Goal: Communication & Community: Answer question/provide support

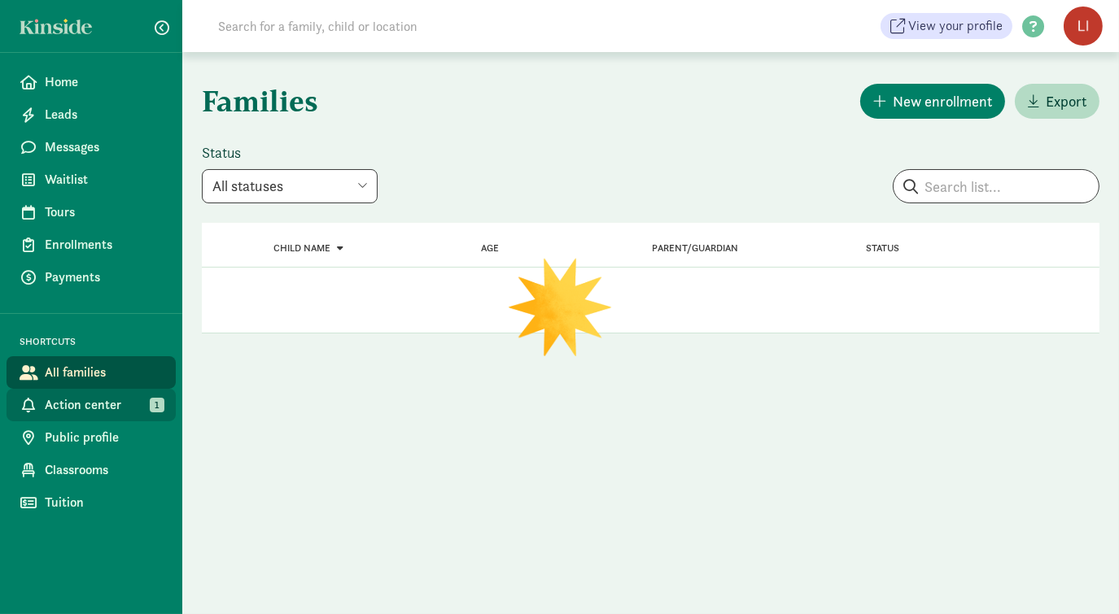
click at [103, 411] on span "Action center" at bounding box center [104, 405] width 118 height 20
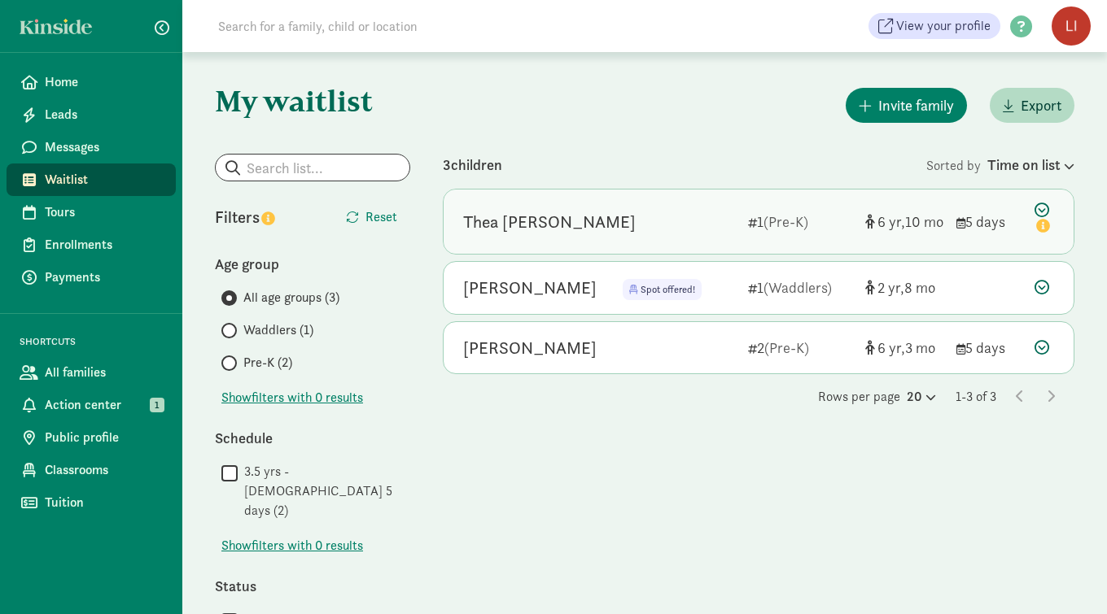
click at [1045, 210] on icon at bounding box center [1044, 220] width 20 height 34
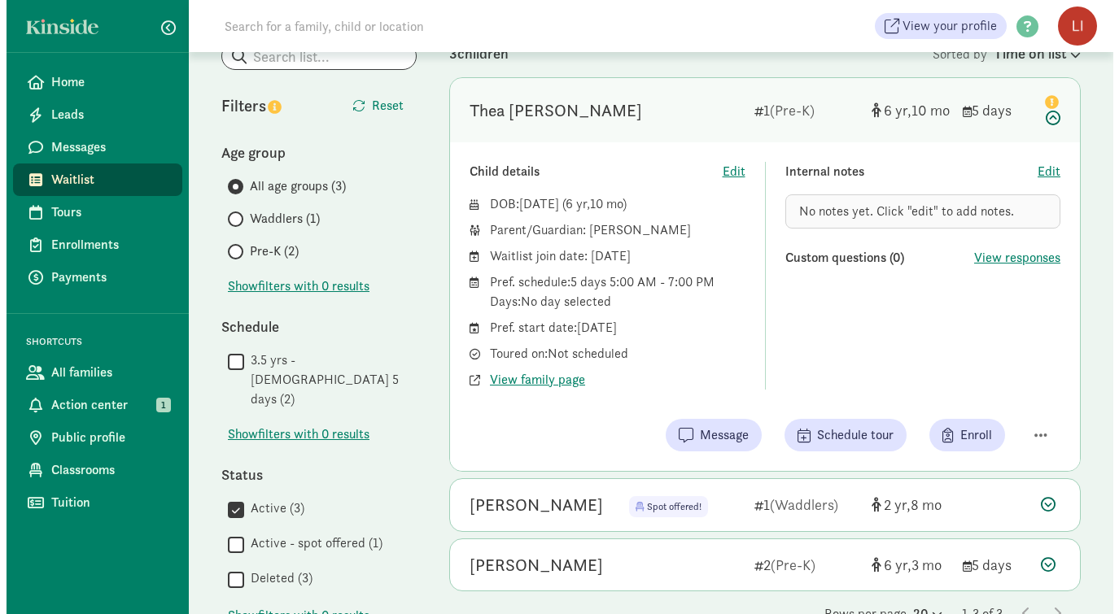
scroll to position [251, 0]
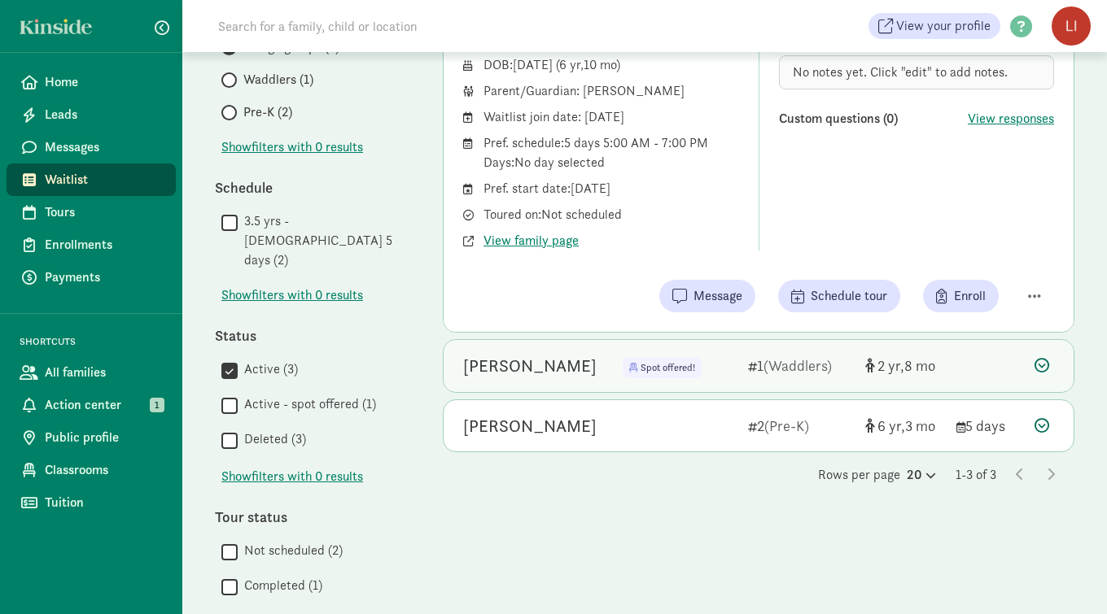
click at [1040, 372] on div at bounding box center [1044, 366] width 20 height 22
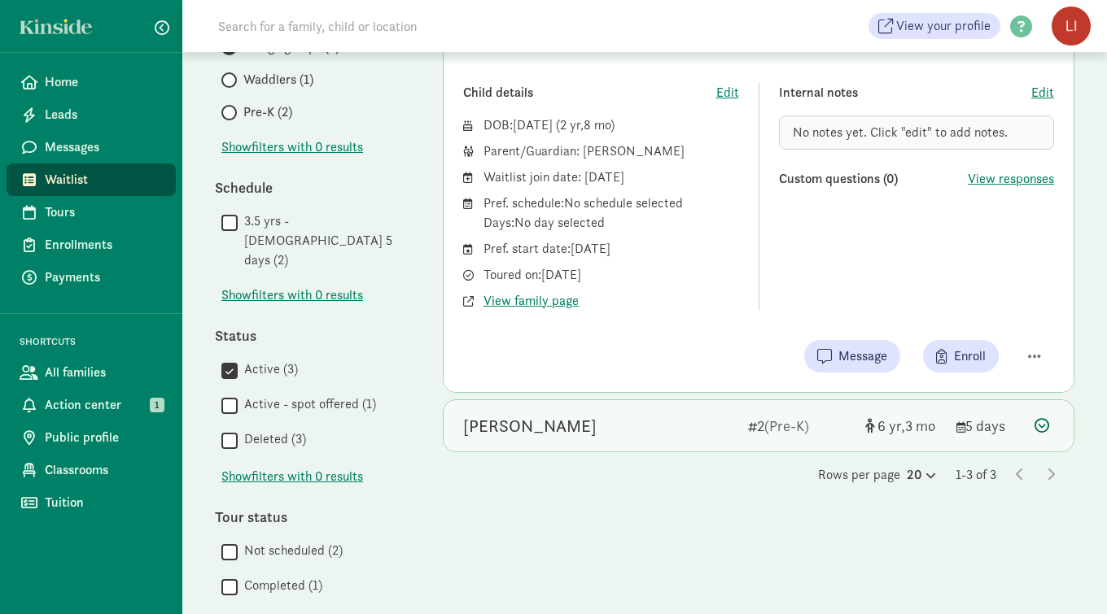
click at [1043, 426] on icon at bounding box center [1041, 425] width 15 height 15
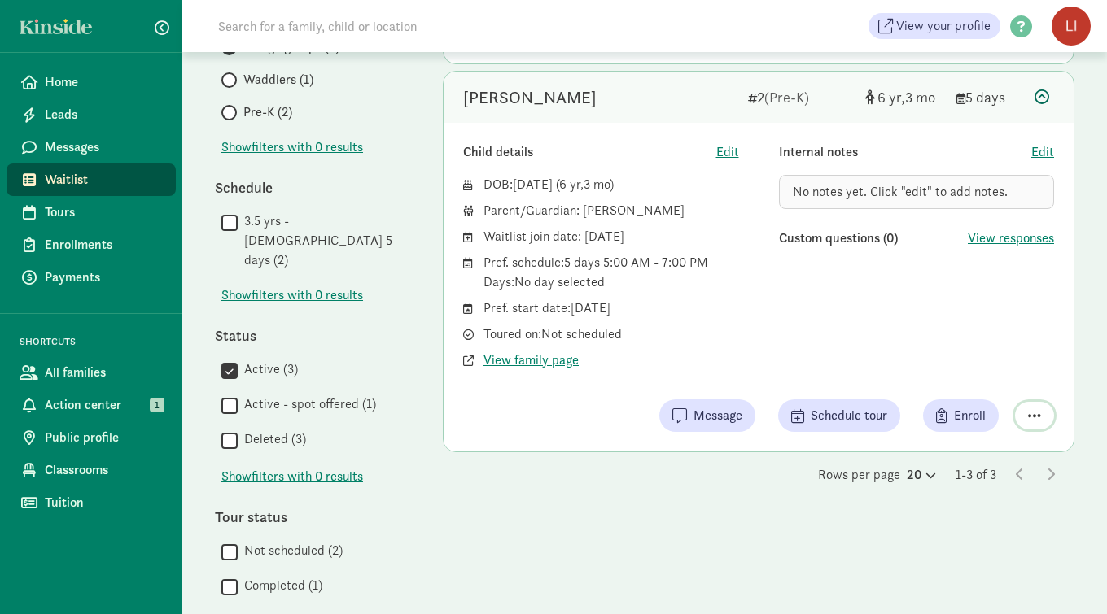
click at [1037, 419] on span "button" at bounding box center [1034, 415] width 13 height 15
click at [973, 369] on div "Remove from list" at bounding box center [977, 375] width 126 height 20
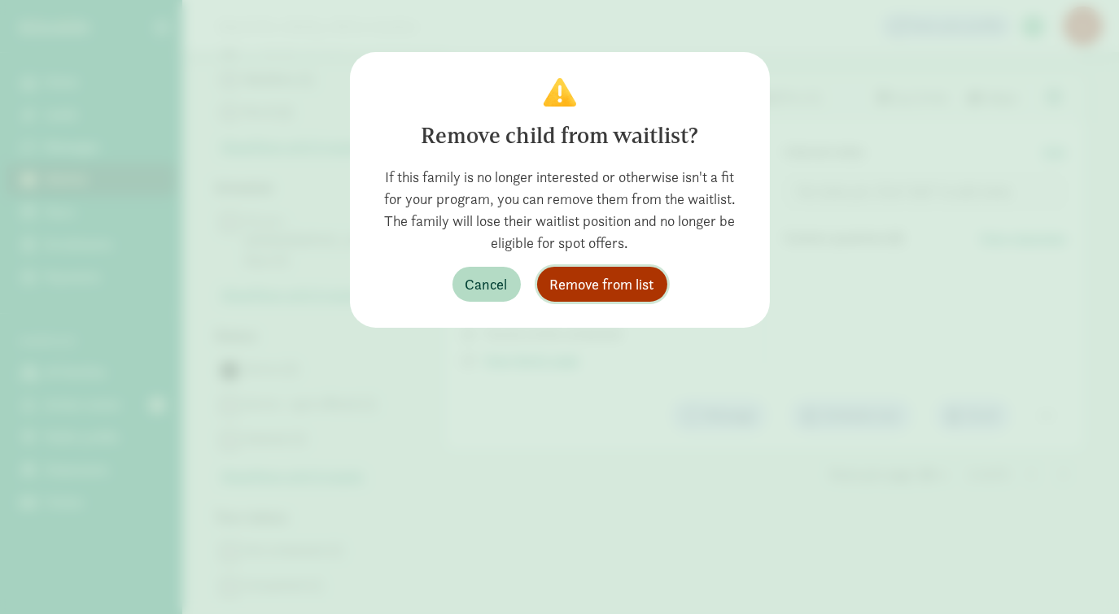
click at [651, 293] on span "Remove from list" at bounding box center [602, 284] width 104 height 22
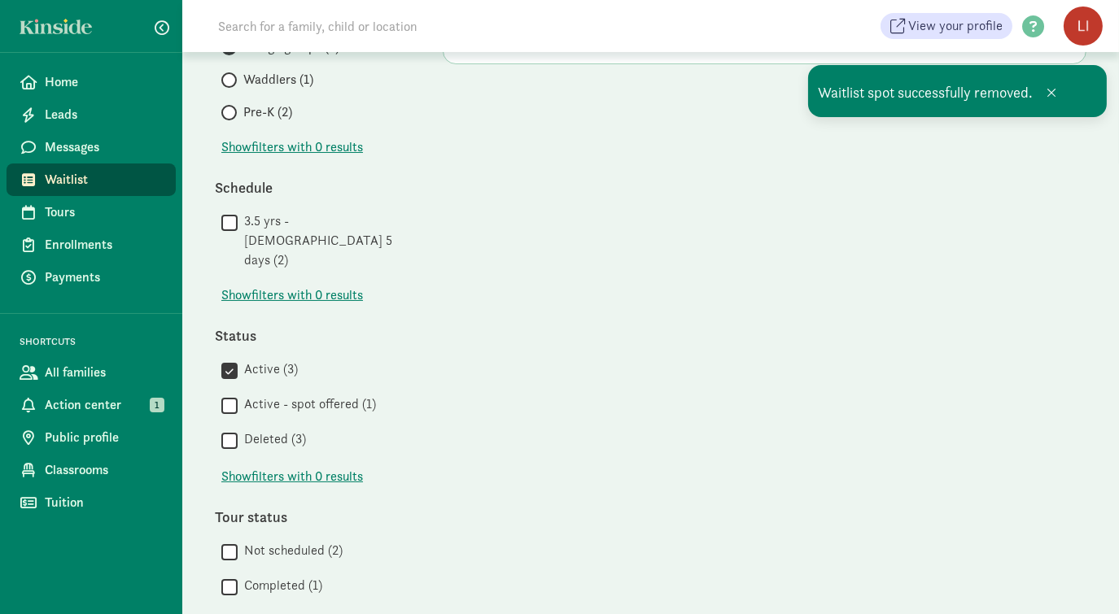
click at [1053, 395] on div "3 children Sorted by Time on list Thea Elise Frederick 1 (Pre-K) 6 10 5 days Ch…" at bounding box center [765, 277] width 644 height 749
click at [1053, 95] on span at bounding box center [1051, 92] width 10 height 13
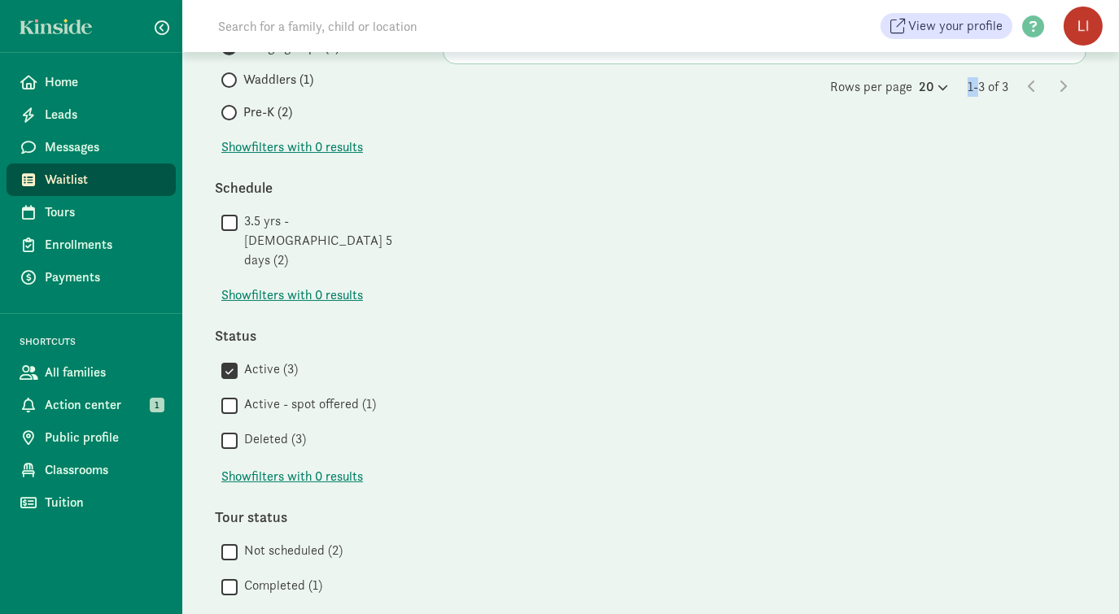
drag, startPoint x: 969, startPoint y: 264, endPoint x: 950, endPoint y: 509, distance: 244.9
click at [950, 509] on div "3 children Sorted by Time on list Thea Elise Frederick 1 (Pre-K) 6 10 5 days Ch…" at bounding box center [765, 277] width 644 height 749
click at [262, 222] on label "3.5 yrs - 5 yrs old 5 days (2)" at bounding box center [324, 241] width 173 height 59
click at [238, 222] on input "3.5 yrs - 5 yrs old 5 days (2)" at bounding box center [229, 223] width 16 height 22
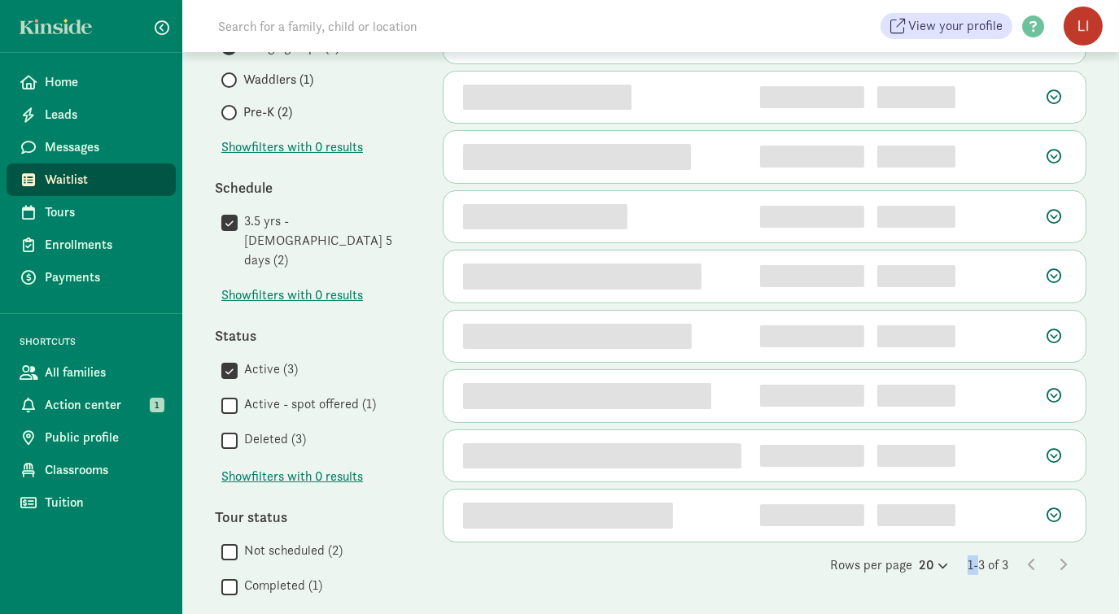
scroll to position [0, 0]
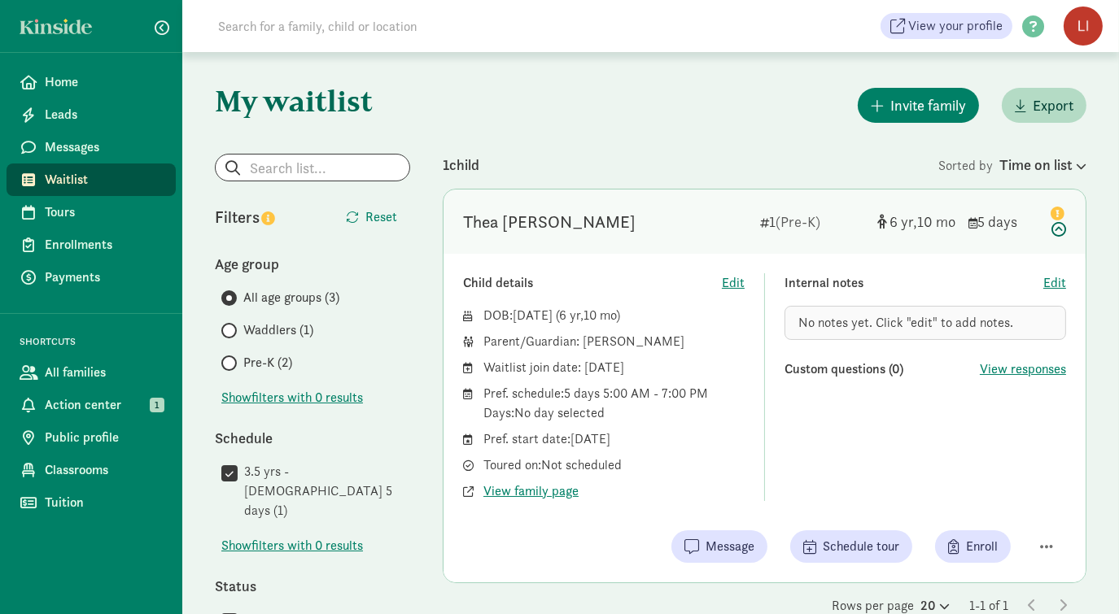
drag, startPoint x: 1121, startPoint y: 199, endPoint x: 1121, endPoint y: 235, distance: 36.6
click at [1106, 235] on html "Home Leads Messages Waitlist Tours Enrollments Payments SHORTCUTS All families …" at bounding box center [559, 468] width 1119 height 936
click at [1033, 544] on button "button" at bounding box center [1046, 547] width 39 height 28
click at [971, 512] on div "Remove from list" at bounding box center [989, 506] width 126 height 20
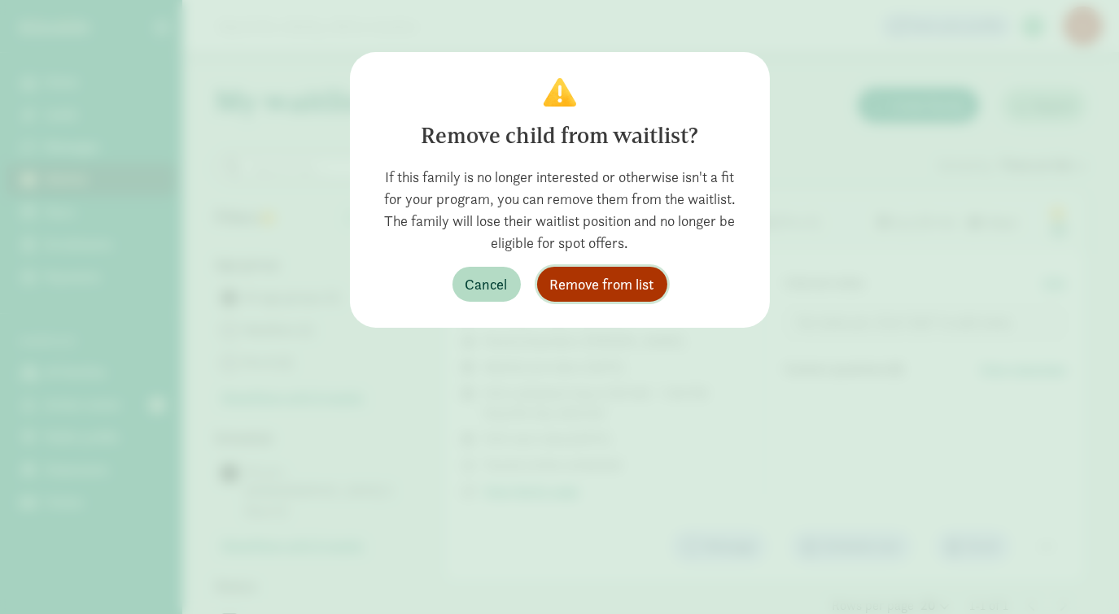
click at [622, 277] on span "Remove from list" at bounding box center [602, 284] width 104 height 22
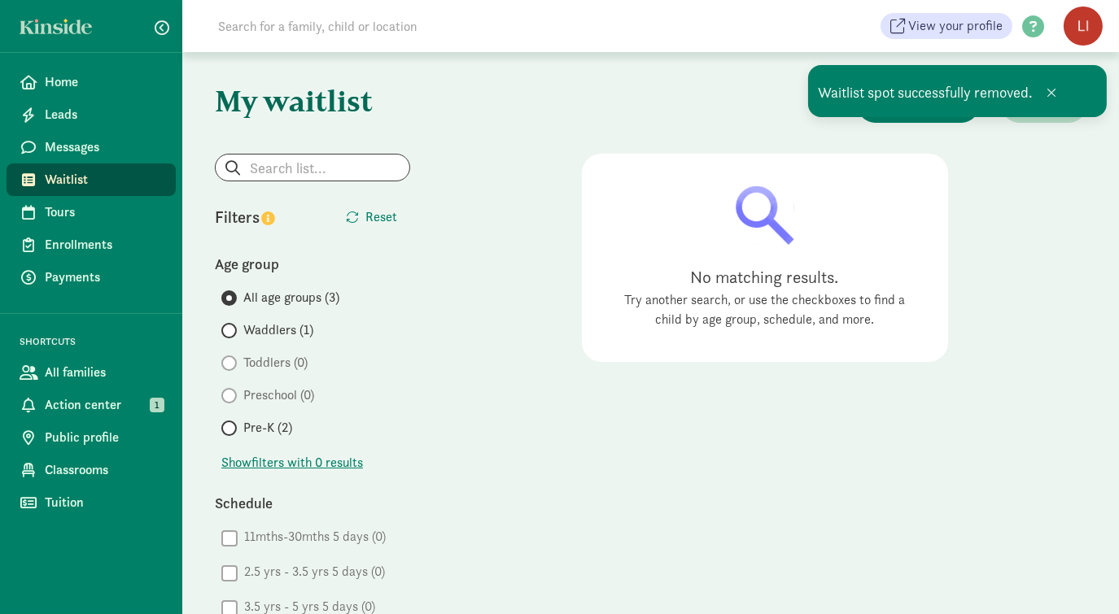
click at [252, 219] on div "Filters" at bounding box center [264, 217] width 98 height 24
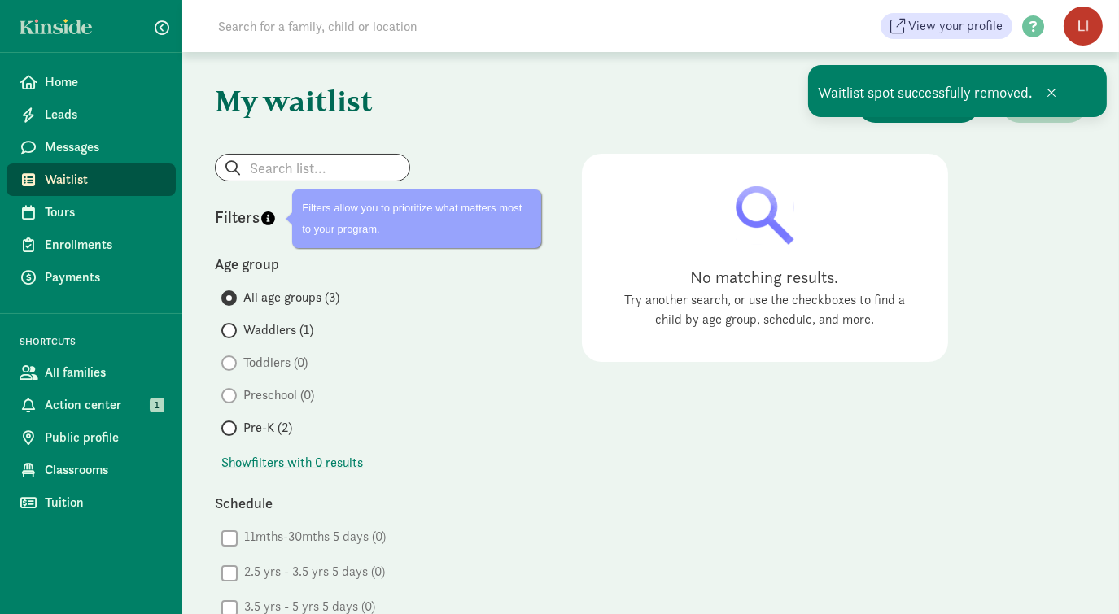
click at [267, 214] on icon "info" at bounding box center [268, 219] width 14 height 14
click at [307, 259] on div "Age group" at bounding box center [312, 264] width 195 height 22
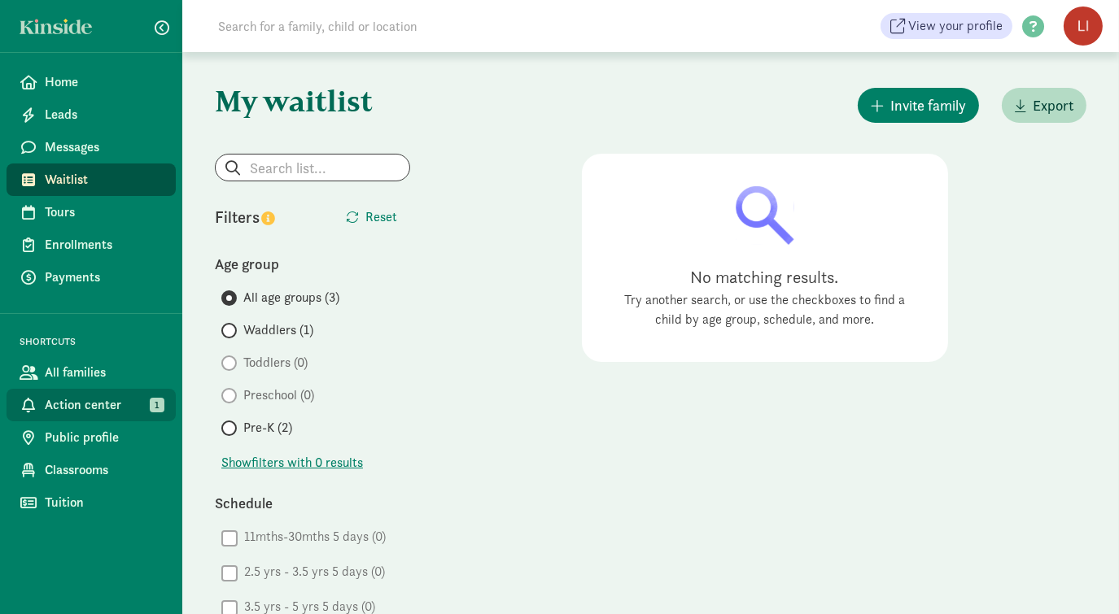
click at [85, 407] on span "Action center" at bounding box center [104, 405] width 118 height 20
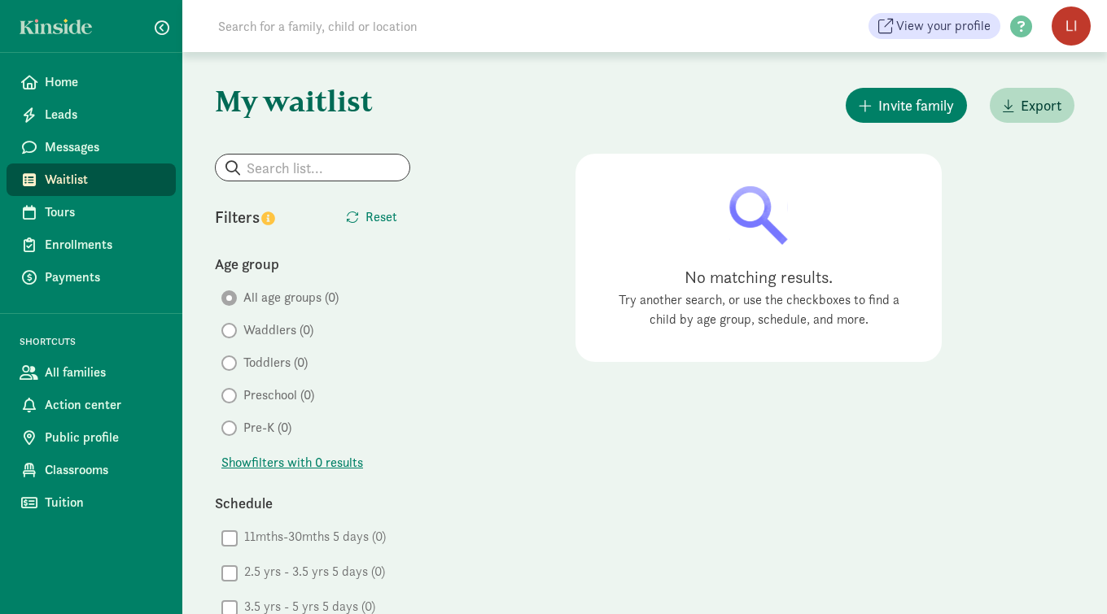
click at [52, 148] on span "Messages" at bounding box center [104, 148] width 118 height 20
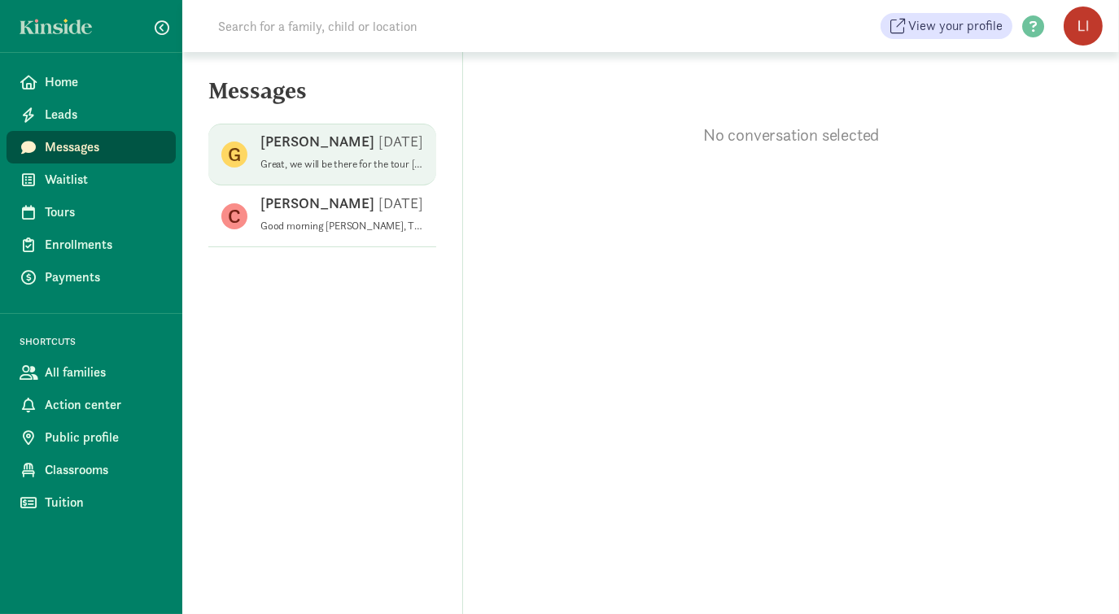
click at [306, 158] on p "Great, we will be there for the tour [DATE] at 10am. Thank you!" at bounding box center [341, 164] width 163 height 13
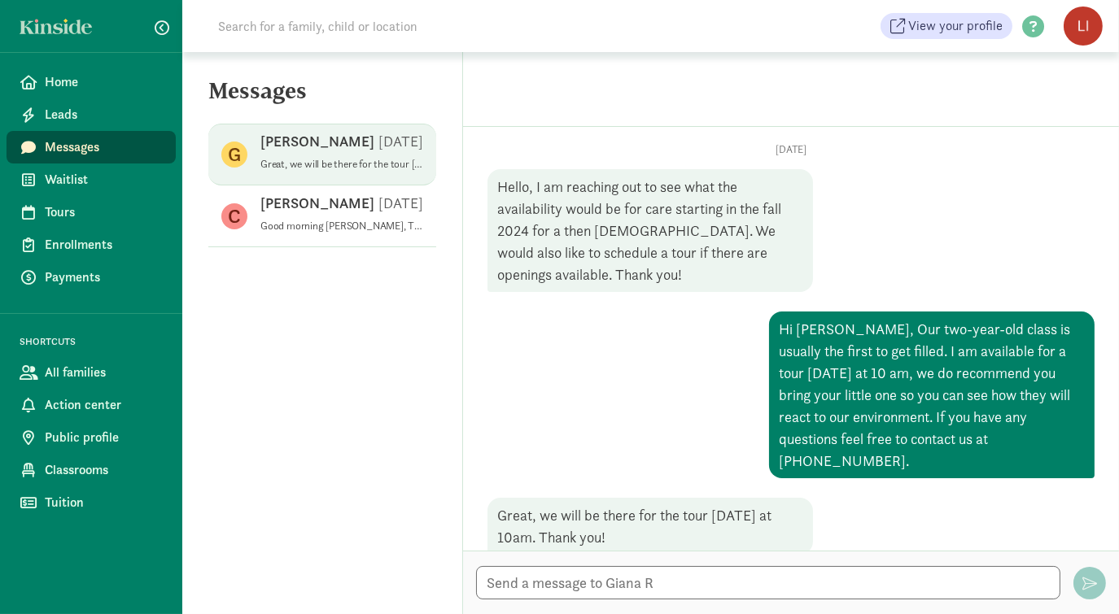
scroll to position [37, 0]
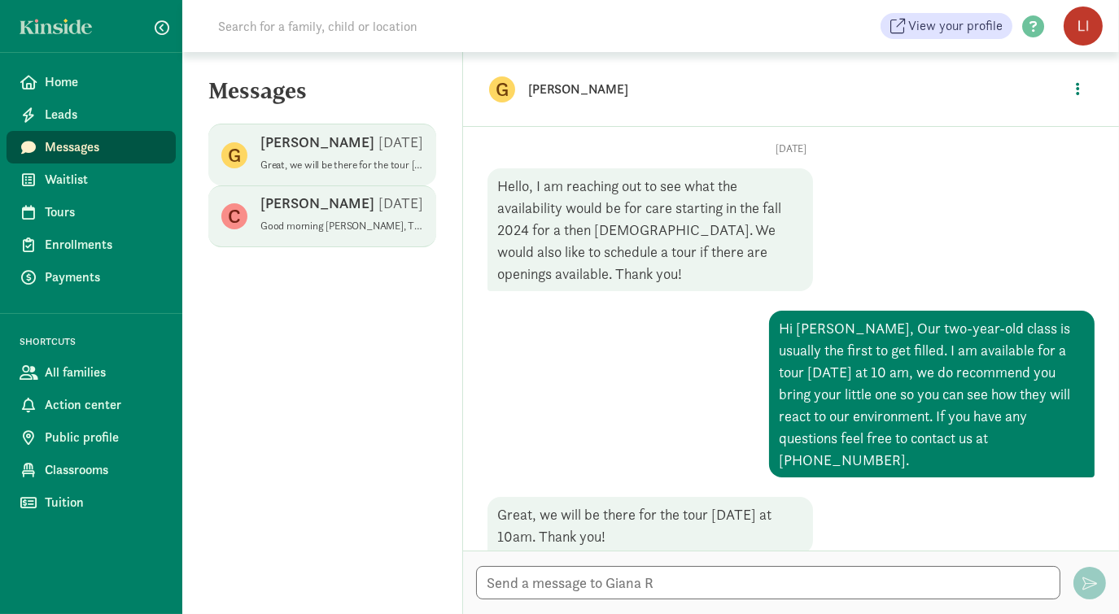
click at [350, 207] on div "Cassie R [DATE]" at bounding box center [341, 207] width 163 height 26
